Goal: Task Accomplishment & Management: Manage account settings

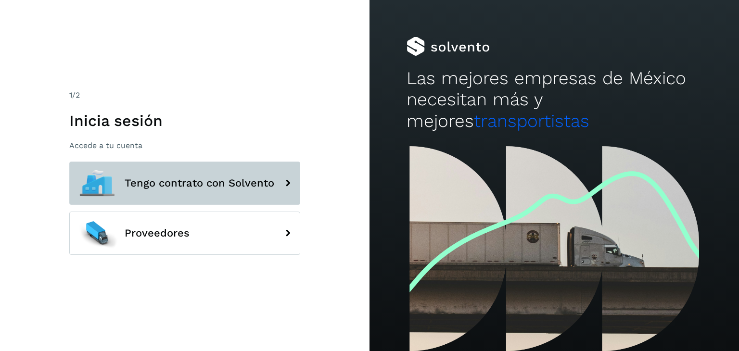
click at [221, 190] on button "Tengo contrato con Solvento" at bounding box center [184, 183] width 231 height 43
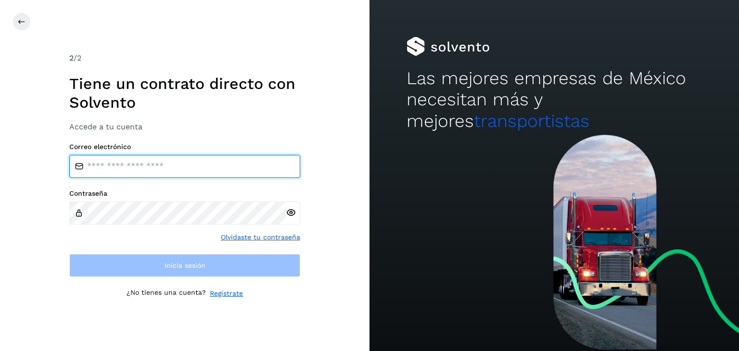
click at [195, 162] on input "email" at bounding box center [184, 166] width 231 height 23
type input "**********"
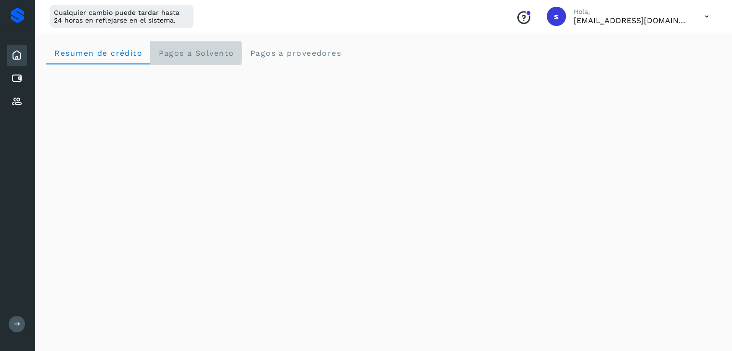
click at [212, 58] on Solvento "Pagos a Solvento" at bounding box center [195, 52] width 91 height 23
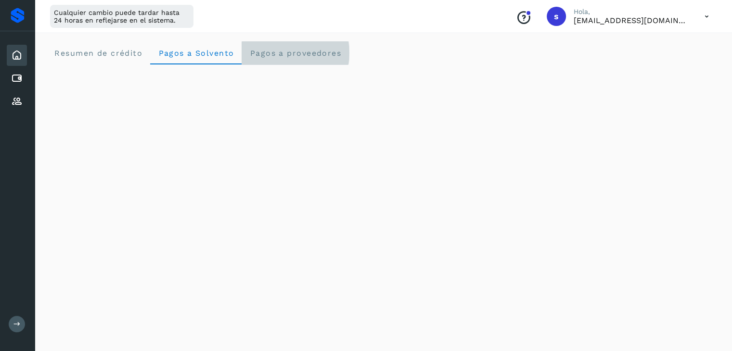
click at [315, 52] on span "Pagos a proveedores" at bounding box center [295, 53] width 92 height 9
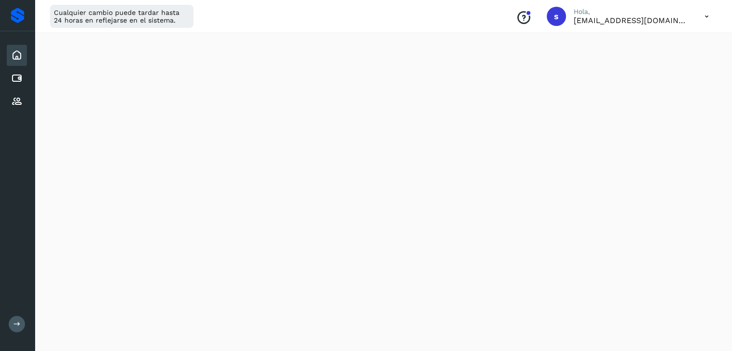
scroll to position [433, 0]
